Goal: Navigation & Orientation: Find specific page/section

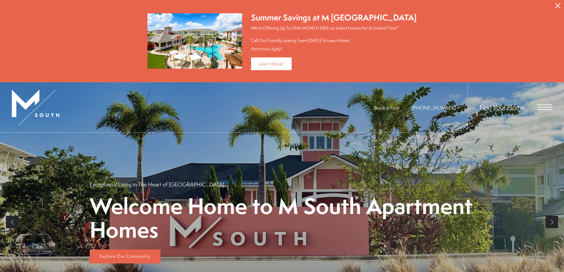
click at [539, 107] on span "Open Menu" at bounding box center [544, 107] width 15 height 1
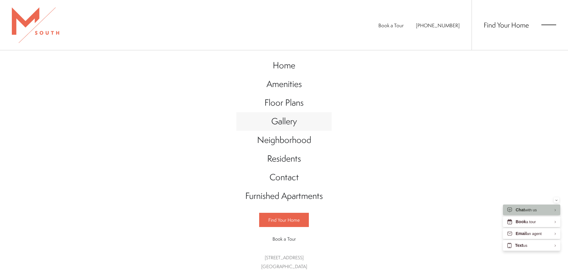
click at [302, 126] on link "Gallery" at bounding box center [283, 121] width 95 height 19
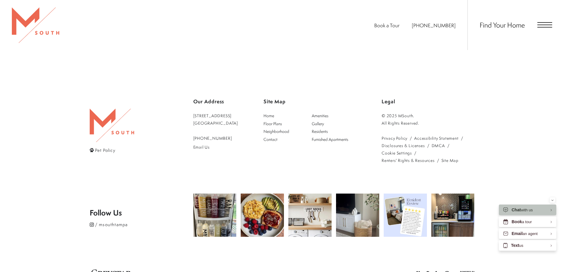
scroll to position [1540, 0]
